Goal: Go to known website: Access a specific website the user already knows

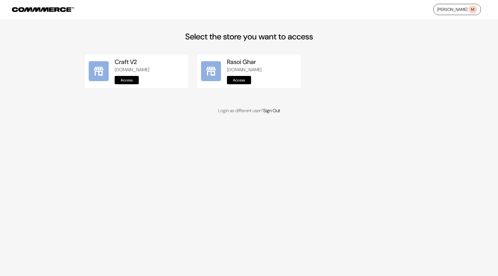
click at [240, 81] on link "Access" at bounding box center [239, 80] width 24 height 8
click at [124, 81] on link "Access" at bounding box center [127, 80] width 24 height 8
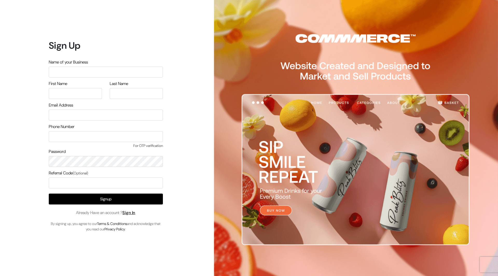
click at [90, 70] on input "text" at bounding box center [106, 72] width 114 height 11
click at [134, 215] on span "Already Have an account ? Sign In" at bounding box center [105, 213] width 59 height 6
click at [134, 213] on link "Sign In" at bounding box center [128, 212] width 13 height 5
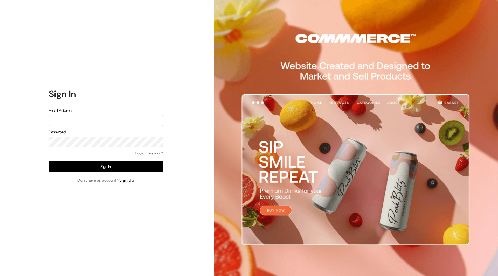
click at [116, 127] on form "Sign In Email Address Password Forgot Password? Sign In Don’t have an account ?…" at bounding box center [106, 135] width 114 height 95
click at [116, 123] on input "text" at bounding box center [106, 120] width 114 height 11
type input "mayank@commmerce.com"
click at [94, 120] on input "mayank@commmerce.com" at bounding box center [106, 120] width 114 height 11
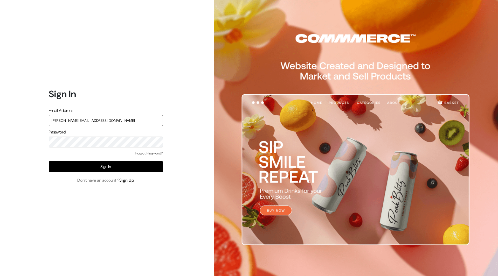
click at [94, 120] on input "mayank@commmerce.com" at bounding box center [106, 120] width 114 height 11
click at [339, 10] on img at bounding box center [354, 144] width 286 height 288
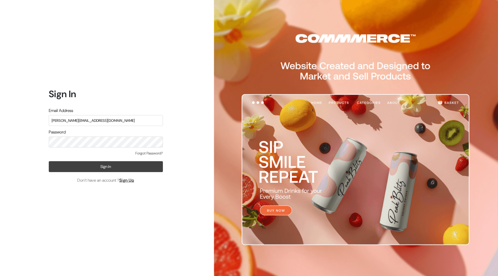
click at [122, 167] on button "Sign In" at bounding box center [106, 166] width 114 height 11
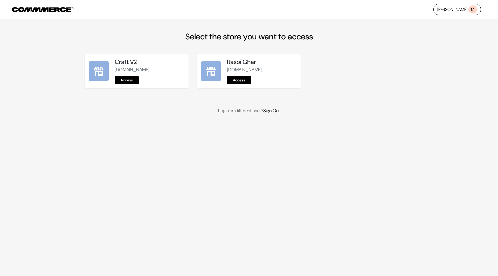
click at [248, 191] on body "Mayank M Select the store you want to access Craft V2 craft-v2.commmerce.com Ac…" at bounding box center [249, 138] width 498 height 276
click at [127, 80] on link "Access" at bounding box center [127, 80] width 24 height 8
click at [248, 81] on link "Access" at bounding box center [239, 80] width 24 height 8
click at [119, 81] on link "Access" at bounding box center [127, 80] width 24 height 8
